Goal: Task Accomplishment & Management: Manage account settings

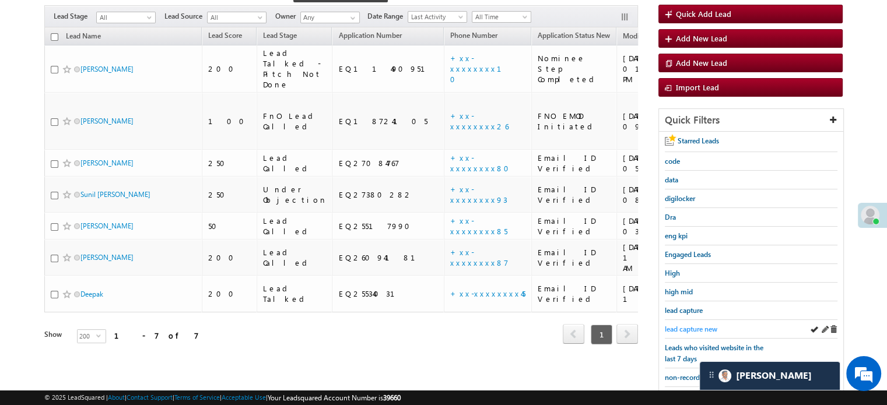
scroll to position [117, 0]
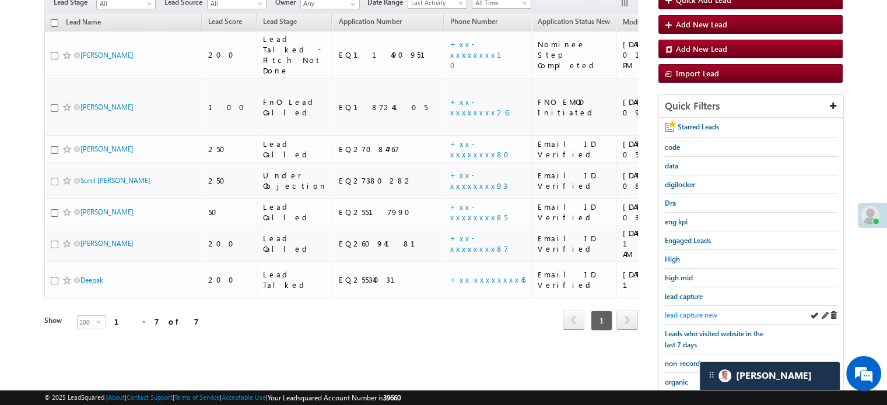
click at [679, 313] on span "lead capture new" at bounding box center [691, 315] width 52 height 9
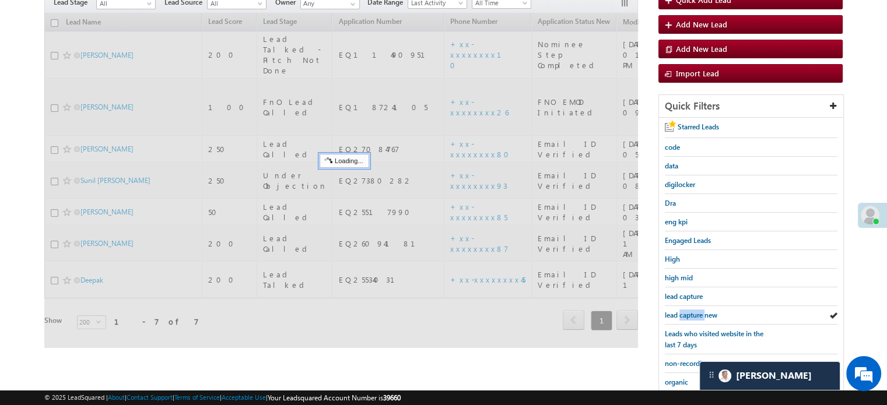
click at [679, 313] on span "lead capture new" at bounding box center [691, 315] width 52 height 9
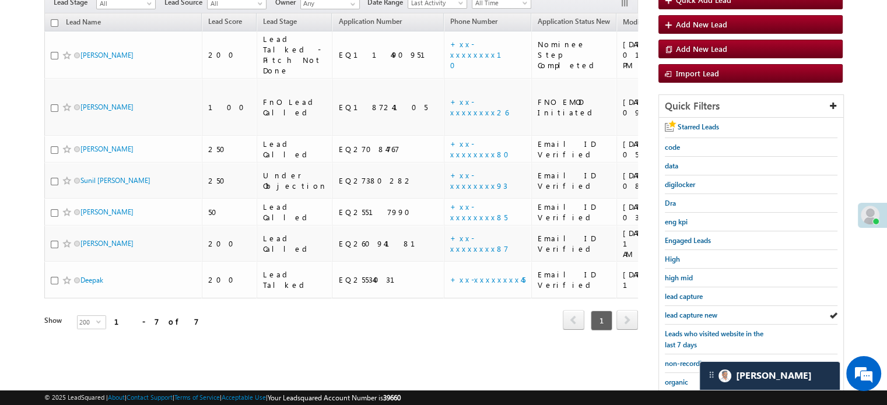
scroll to position [250, 0]
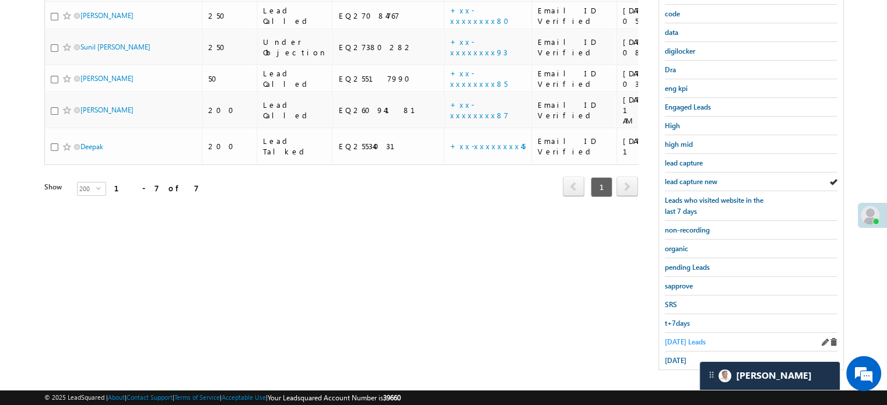
click at [678, 338] on span "[DATE] Leads" at bounding box center [685, 342] width 41 height 9
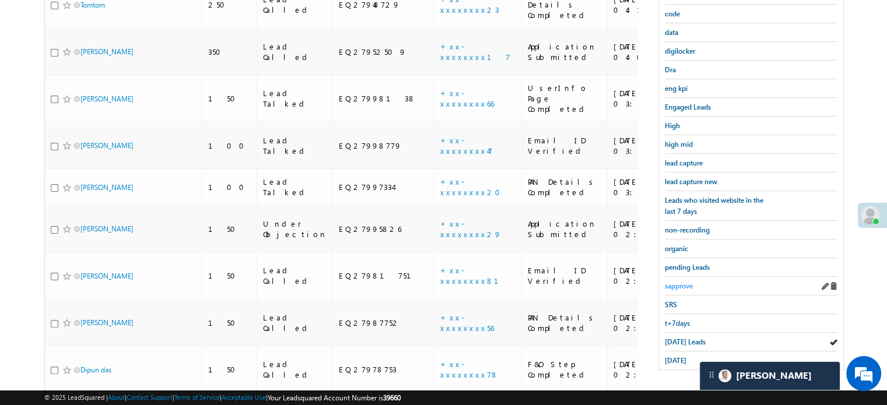
click at [680, 283] on span "sapprove" at bounding box center [679, 286] width 28 height 9
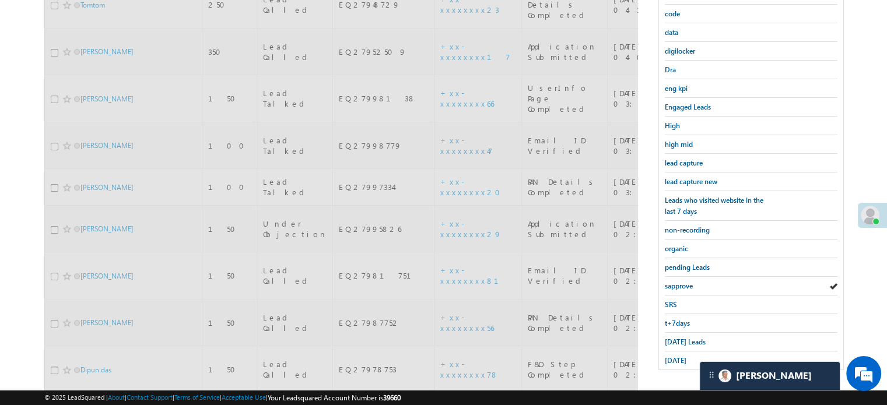
scroll to position [134, 0]
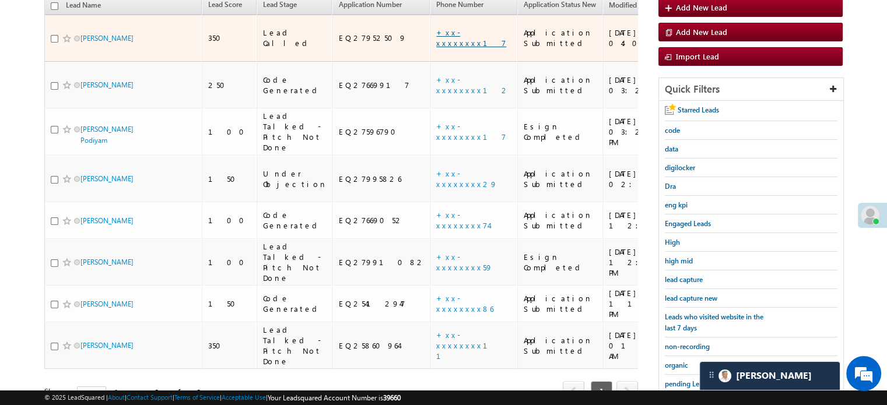
click at [436, 27] on link "+xx-xxxxxxxx17" at bounding box center [471, 37] width 70 height 20
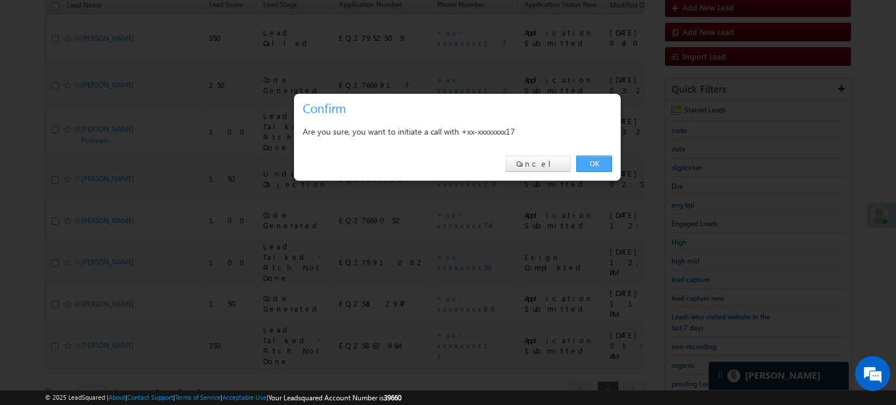
click at [602, 166] on link "OK" at bounding box center [594, 164] width 36 height 16
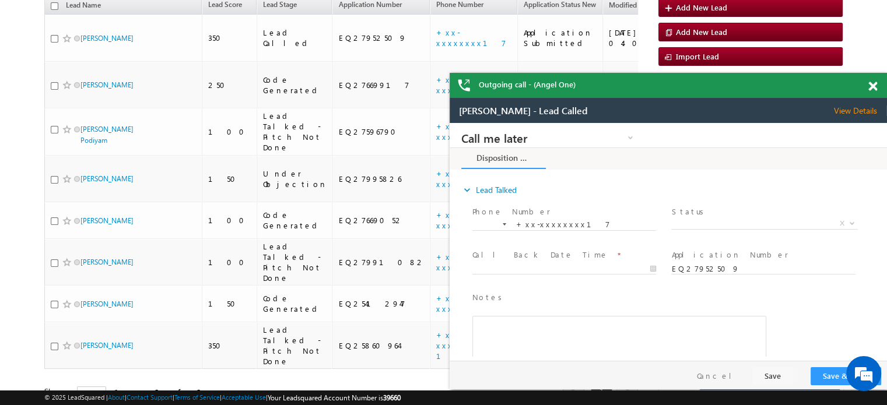
scroll to position [0, 0]
click at [872, 86] on span at bounding box center [872, 87] width 9 height 10
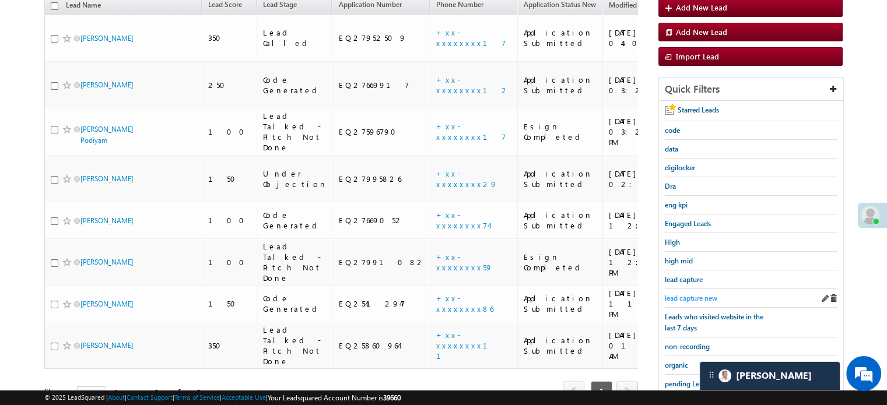
click at [692, 296] on span "lead capture new" at bounding box center [691, 298] width 52 height 9
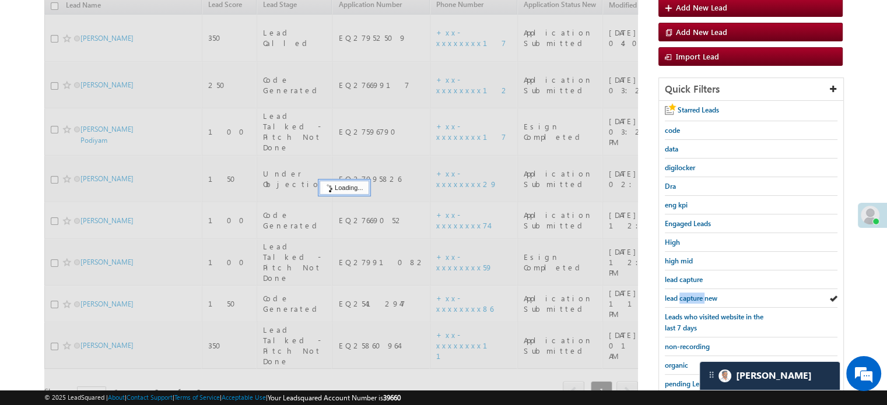
click at [692, 296] on span "lead capture new" at bounding box center [691, 298] width 52 height 9
click at [692, 313] on span "Leads who visited website in the last 7 days" at bounding box center [714, 323] width 99 height 20
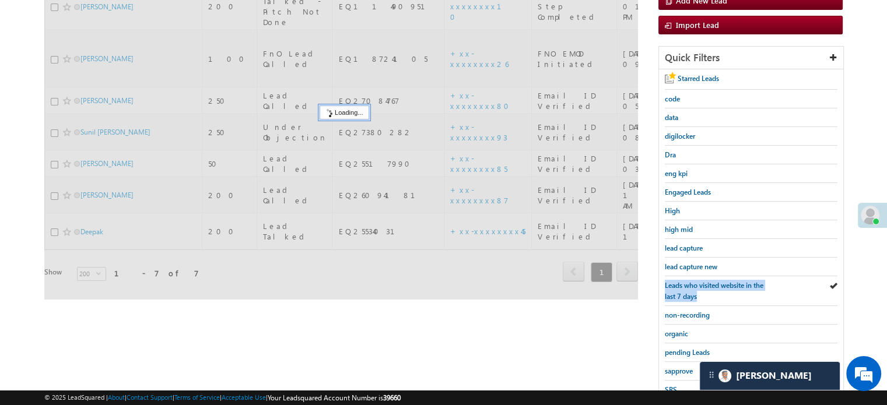
click at [692, 296] on span "Leads who visited website in the last 7 days" at bounding box center [714, 291] width 99 height 20
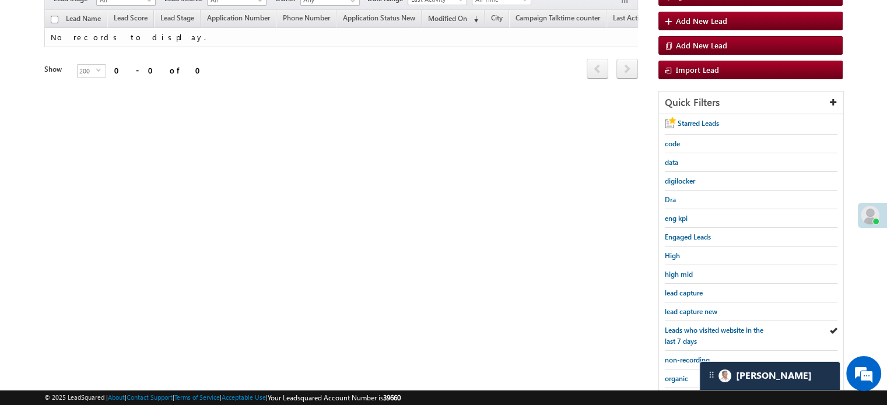
scroll to position [165, 0]
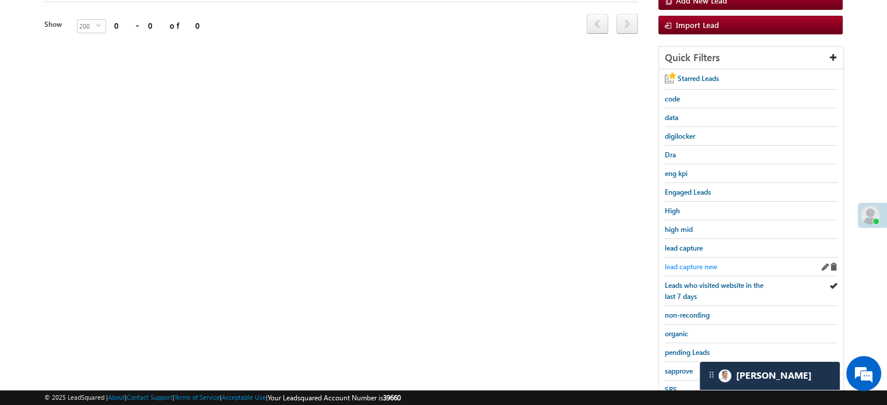
click at [693, 261] on link "lead capture new" at bounding box center [691, 266] width 52 height 11
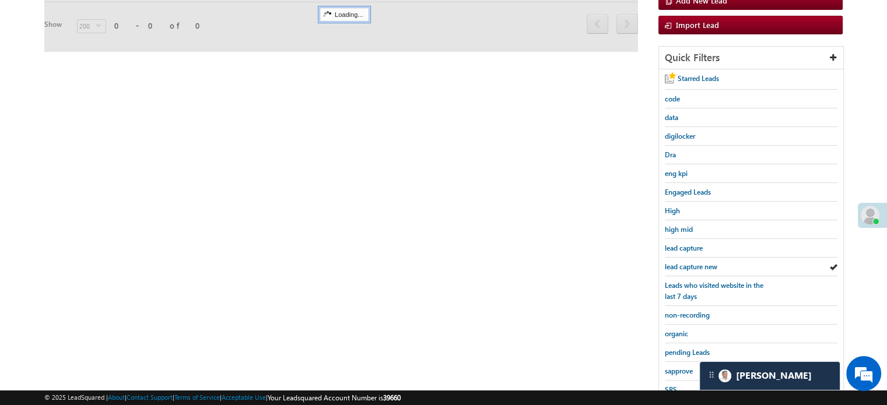
click at [693, 261] on link "lead capture new" at bounding box center [691, 266] width 52 height 11
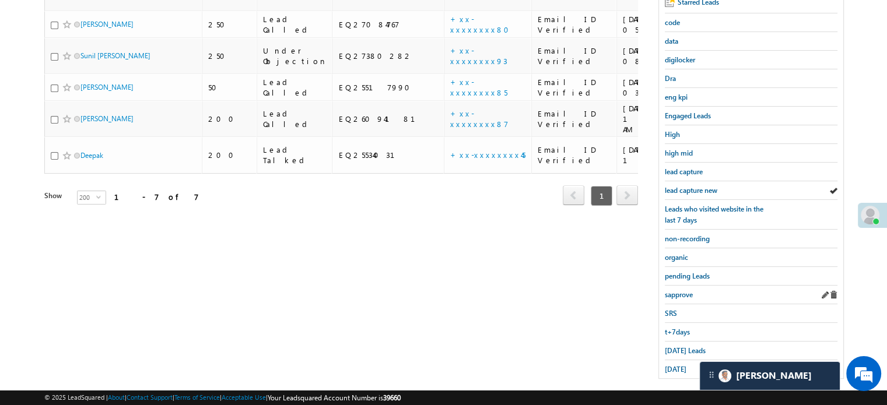
scroll to position [250, 0]
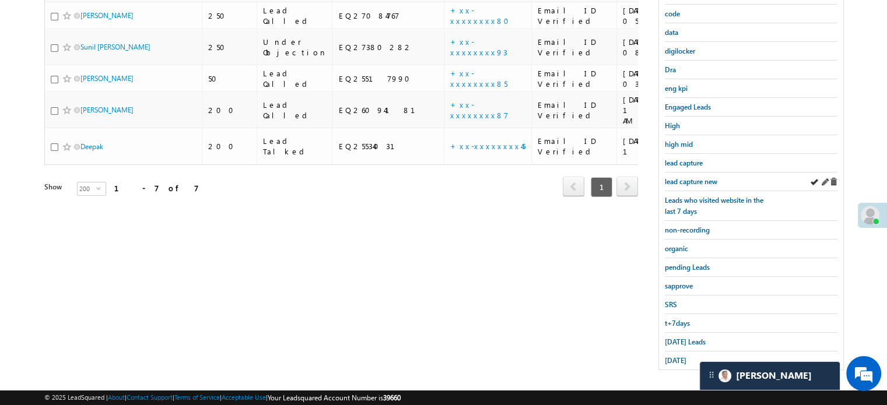
click at [689, 185] on div "lead capture new" at bounding box center [751, 182] width 173 height 19
click at [688, 181] on span "lead capture new" at bounding box center [691, 181] width 52 height 9
click at [685, 338] on span "[DATE] Leads" at bounding box center [685, 342] width 41 height 9
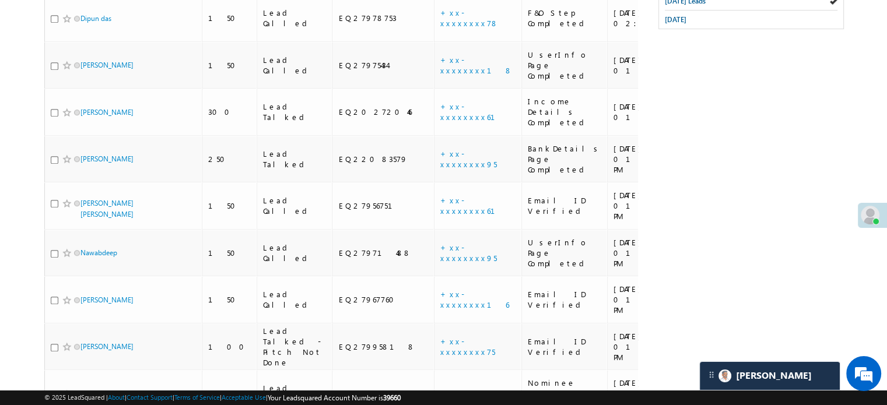
scroll to position [588, 0]
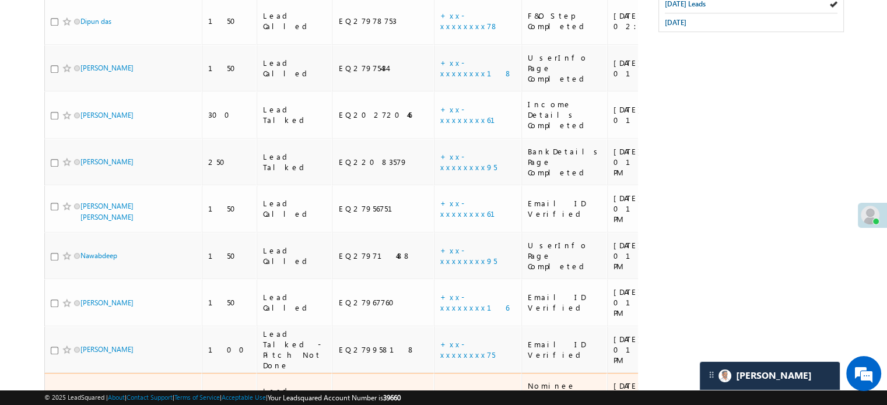
click at [440, 391] on link "+xx-xxxxxxxx64" at bounding box center [477, 396] width 75 height 10
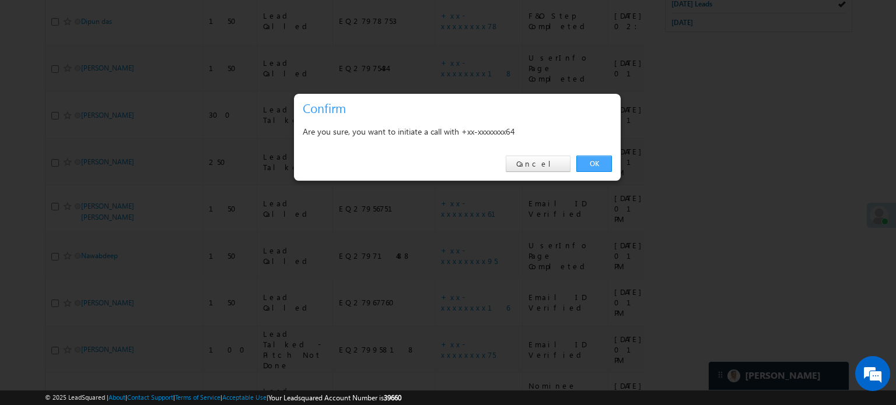
click at [587, 160] on link "OK" at bounding box center [594, 164] width 36 height 16
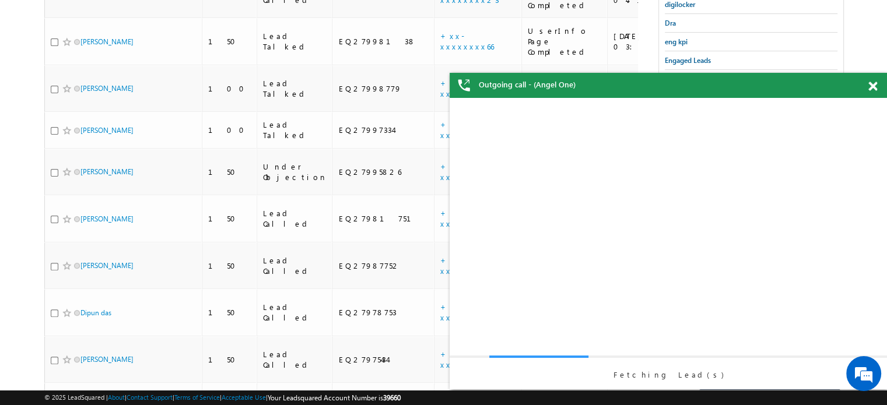
scroll to position [0, 0]
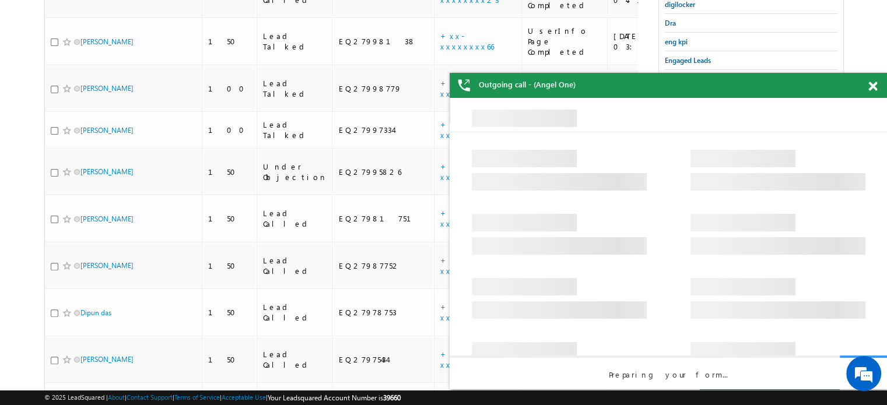
click at [881, 87] on div at bounding box center [879, 84] width 16 height 23
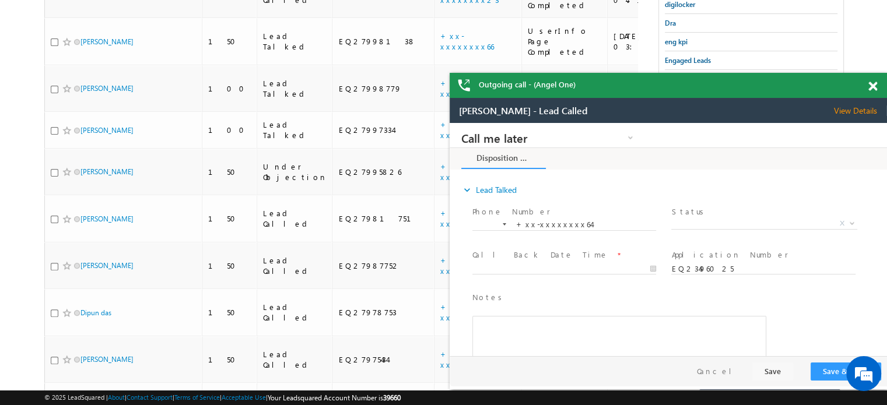
click at [870, 82] on span at bounding box center [872, 87] width 9 height 10
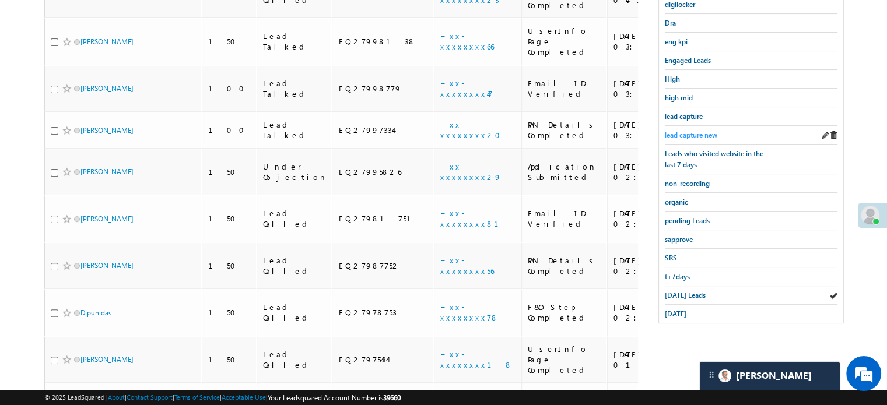
click at [702, 133] on span "lead capture new" at bounding box center [691, 135] width 52 height 9
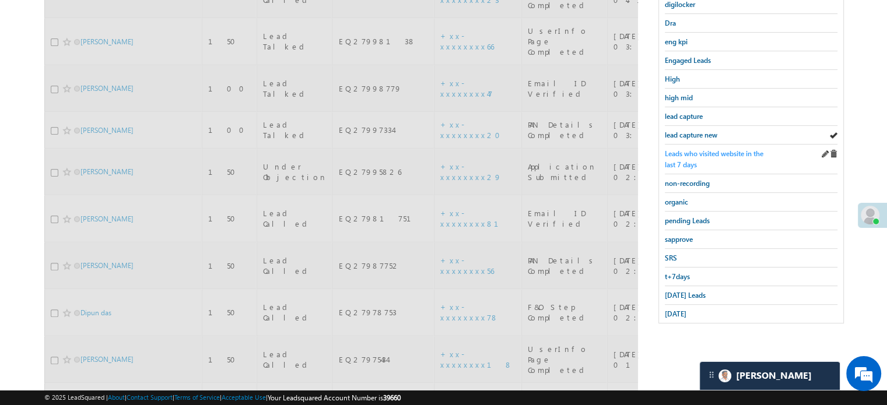
scroll to position [37, 0]
